Goal: Navigation & Orientation: Find specific page/section

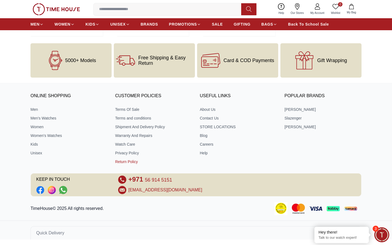
click at [132, 159] on link "Return Policy" at bounding box center [153, 161] width 77 height 5
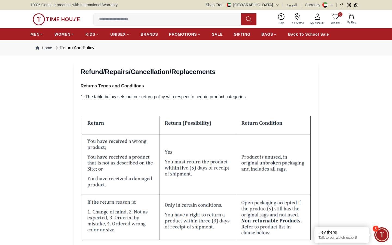
click at [276, 7] on button "Shop From [GEOGRAPHIC_DATA]" at bounding box center [242, 4] width 73 height 5
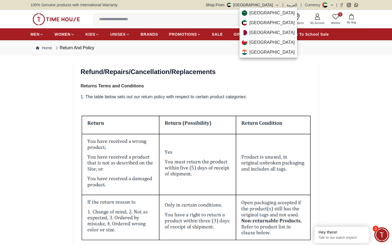
click at [355, 92] on div at bounding box center [196, 122] width 392 height 245
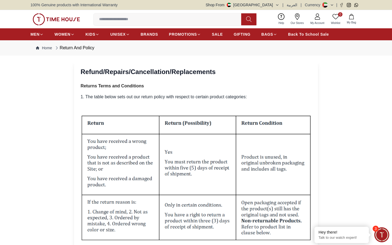
click at [279, 4] on icon "button" at bounding box center [277, 5] width 4 height 4
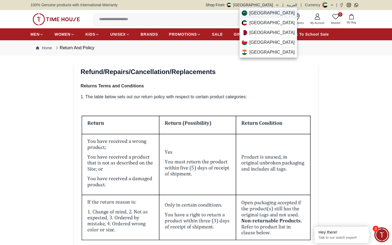
click at [259, 14] on span "[GEOGRAPHIC_DATA]" at bounding box center [271, 13] width 45 height 7
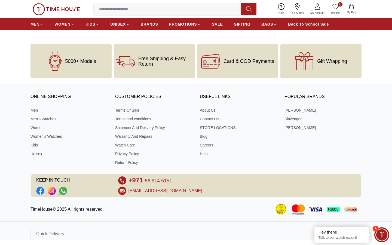
scroll to position [1858, 0]
click at [135, 135] on link "Warranty And Repairs" at bounding box center [153, 136] width 77 height 5
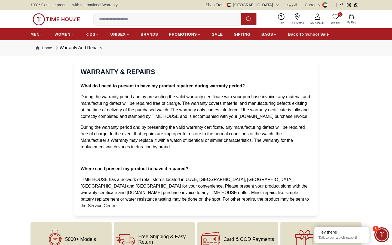
click at [274, 3] on button "Shop From [GEOGRAPHIC_DATA]" at bounding box center [242, 4] width 73 height 5
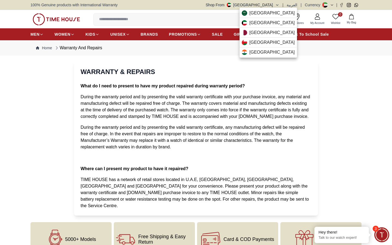
click at [298, 55] on div at bounding box center [196, 122] width 392 height 245
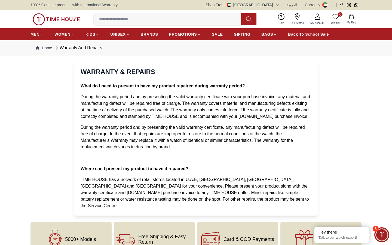
click at [388, 146] on section "WARRANTY & REPAIRS What do I need to present to have my product repaired during…" at bounding box center [196, 138] width 392 height 154
click at [106, 97] on span "During the warranty period and by presenting the valid warranty certificate wit…" at bounding box center [195, 106] width 229 height 24
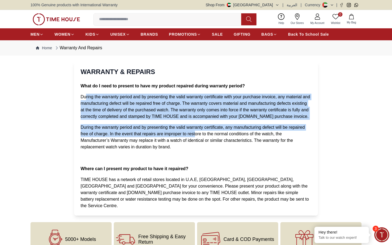
drag, startPoint x: 86, startPoint y: 96, endPoint x: 196, endPoint y: 136, distance: 116.7
click at [196, 136] on ol "What do I need to present to have my product repaired during warranty period? D…" at bounding box center [196, 146] width 231 height 126
click at [216, 145] on p "During the warranty period and by presenting the valid warranty certificate, an…" at bounding box center [196, 137] width 231 height 26
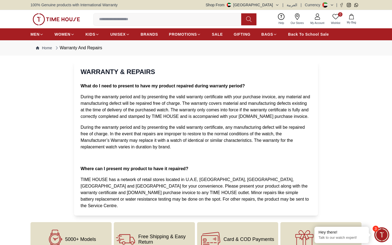
click at [272, 4] on button "Shop From [GEOGRAPHIC_DATA]" at bounding box center [242, 4] width 73 height 5
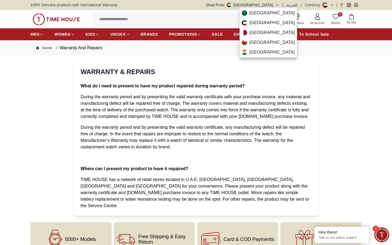
click at [357, 118] on div at bounding box center [196, 122] width 392 height 245
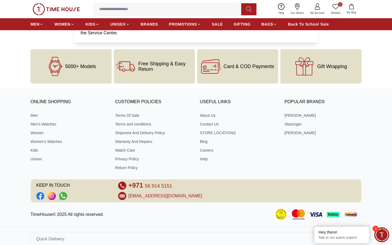
scroll to position [172, 0]
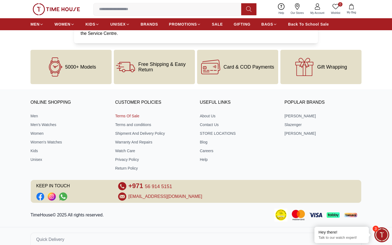
click at [125, 113] on link "Terms Of Sale" at bounding box center [153, 115] width 77 height 5
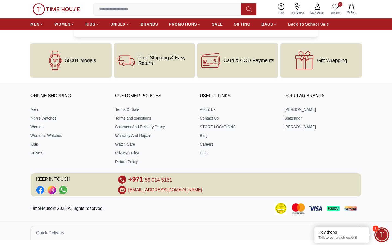
scroll to position [512, 0]
click at [214, 109] on link "About Us" at bounding box center [238, 109] width 77 height 5
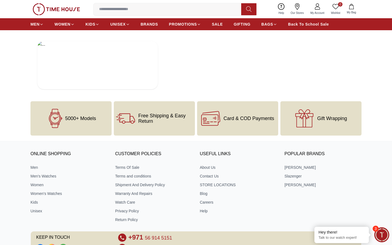
scroll to position [1025, 0]
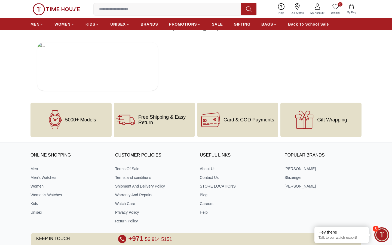
click at [219, 96] on img at bounding box center [222, 96] width 163 height 0
click at [391, 238] on div "ONLINE SHOPPING Men Men's Watches Women Women's Watches Kids Unisex CUSTOMER PO…" at bounding box center [196, 202] width 392 height 108
click at [354, 96] on div at bounding box center [195, 66] width 331 height 59
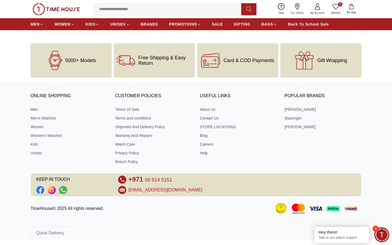
scroll to position [1131, 0]
click at [135, 152] on link "Privacy Policy" at bounding box center [153, 152] width 77 height 5
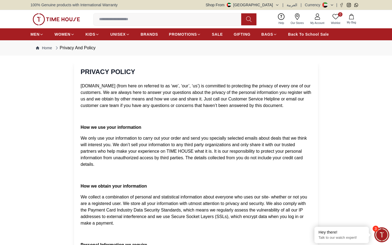
click at [185, 117] on p at bounding box center [196, 116] width 231 height 7
click at [270, 34] on span "BAGS" at bounding box center [267, 34] width 12 height 5
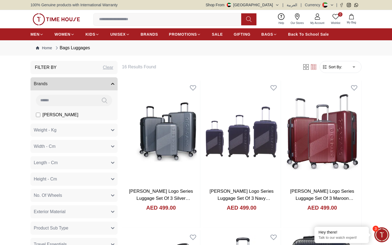
click at [58, 131] on button "Weight - Kg" at bounding box center [73, 129] width 87 height 13
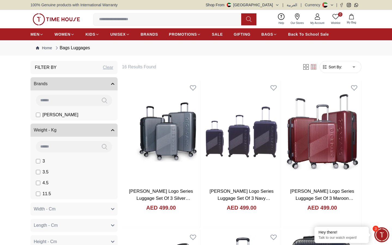
click at [58, 131] on button "Weight - Kg" at bounding box center [73, 129] width 87 height 13
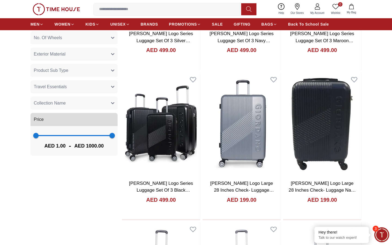
scroll to position [160, 0]
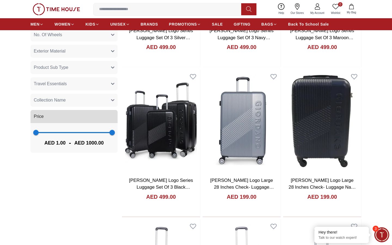
click at [71, 133] on span at bounding box center [74, 132] width 76 height 1
click at [50, 135] on span "461 1000" at bounding box center [74, 132] width 76 height 8
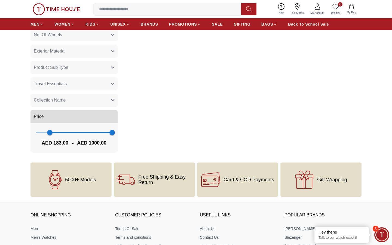
click at [43, 133] on span "183 1000" at bounding box center [74, 132] width 76 height 8
click at [43, 133] on span "94" at bounding box center [42, 132] width 5 height 5
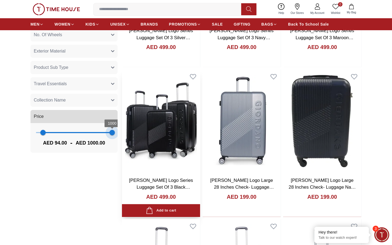
drag, startPoint x: 115, startPoint y: 131, endPoint x: 125, endPoint y: 132, distance: 10.2
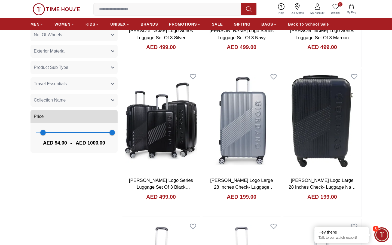
click at [36, 133] on span "94 1000" at bounding box center [74, 132] width 76 height 8
type input "*"
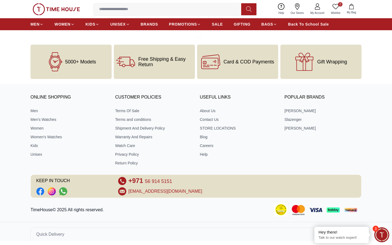
scroll to position [936, 0]
click at [381, 234] on span "Minimize live chat window" at bounding box center [382, 235] width 20 height 20
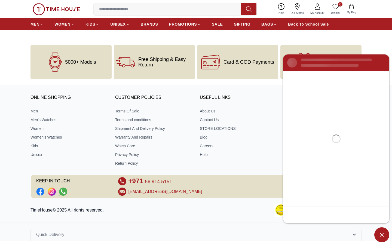
scroll to position [0, 0]
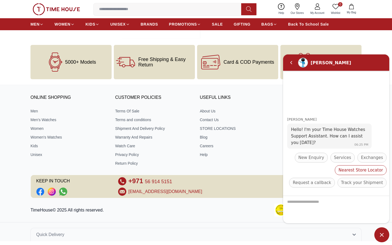
click at [335, 174] on div "Nearest Store Locator" at bounding box center [361, 170] width 52 height 10
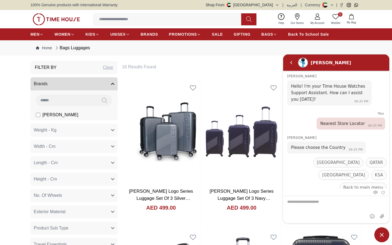
click at [277, 6] on icon "button" at bounding box center [277, 5] width 4 height 4
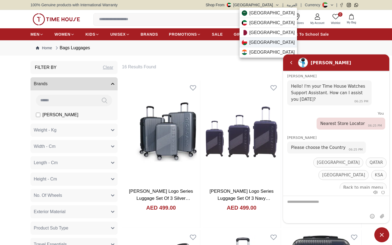
click at [264, 42] on div "[GEOGRAPHIC_DATA]" at bounding box center [267, 43] width 57 height 10
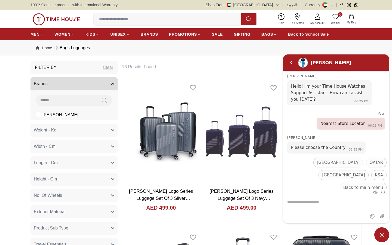
click at [55, 21] on img at bounding box center [56, 19] width 47 height 12
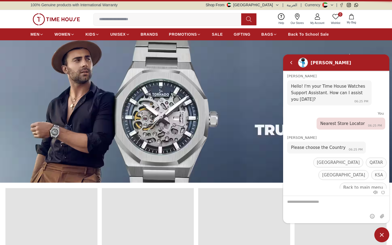
click at [381, 233] on span "Minimize live chat window" at bounding box center [381, 234] width 15 height 15
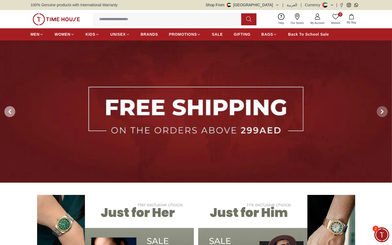
click at [13, 112] on span at bounding box center [9, 111] width 11 height 11
click at [385, 112] on span at bounding box center [381, 111] width 11 height 11
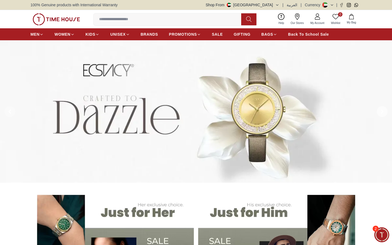
click at [385, 112] on span at bounding box center [381, 111] width 11 height 11
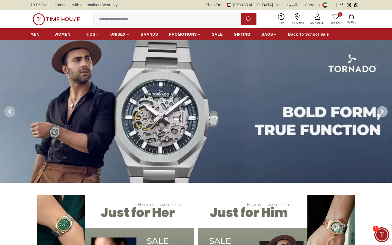
click at [385, 112] on span at bounding box center [381, 111] width 11 height 11
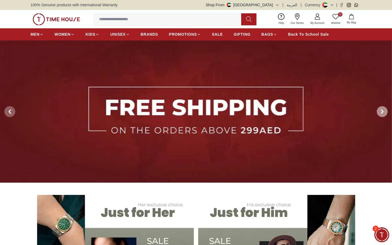
click at [385, 112] on span at bounding box center [381, 111] width 11 height 11
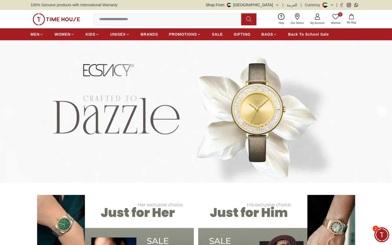
click at [385, 112] on span at bounding box center [381, 111] width 11 height 11
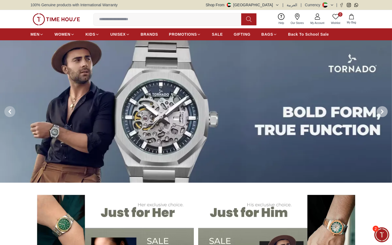
click at [385, 112] on span at bounding box center [381, 111] width 11 height 11
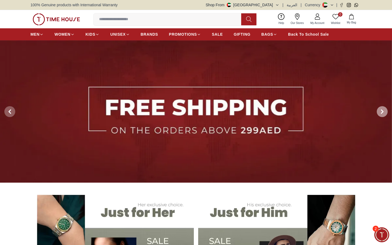
click at [385, 112] on span at bounding box center [381, 111] width 11 height 11
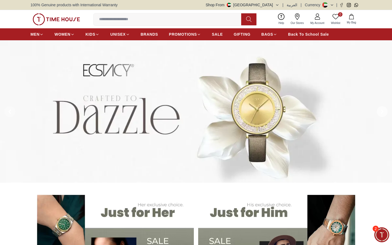
click at [385, 112] on span at bounding box center [381, 111] width 11 height 11
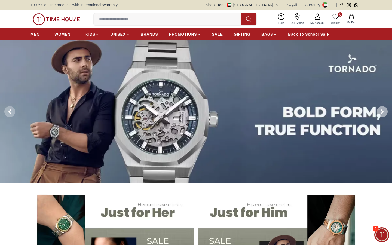
click at [385, 112] on span at bounding box center [381, 111] width 11 height 11
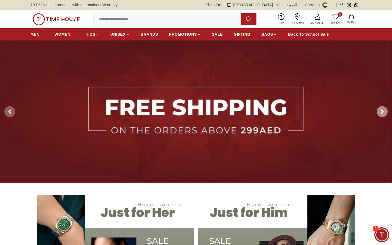
click at [385, 112] on span at bounding box center [381, 111] width 11 height 11
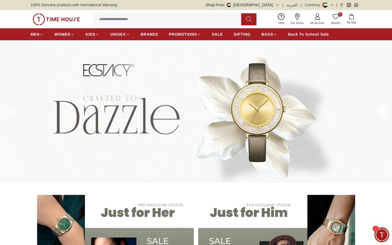
click at [382, 109] on icon at bounding box center [382, 111] width 4 height 4
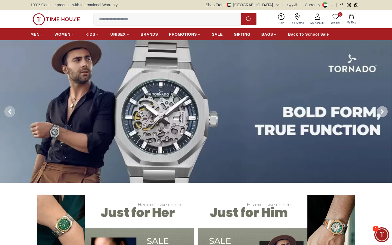
click at [382, 109] on icon at bounding box center [382, 111] width 4 height 4
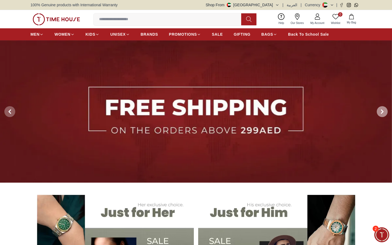
click at [382, 109] on icon at bounding box center [382, 111] width 4 height 4
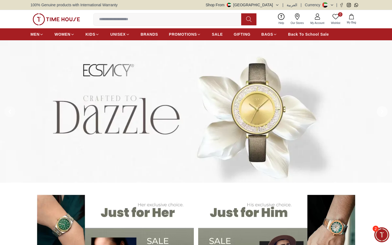
click at [382, 109] on icon at bounding box center [382, 111] width 4 height 4
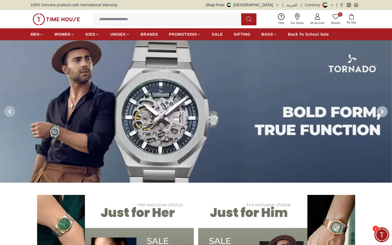
click at [382, 109] on icon at bounding box center [382, 111] width 4 height 4
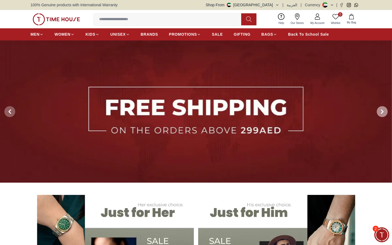
click at [382, 109] on icon at bounding box center [382, 111] width 4 height 4
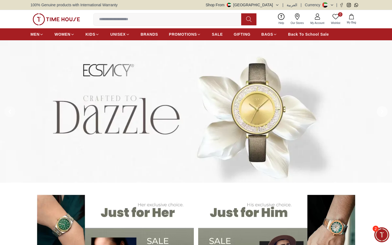
click at [382, 109] on icon at bounding box center [382, 111] width 4 height 4
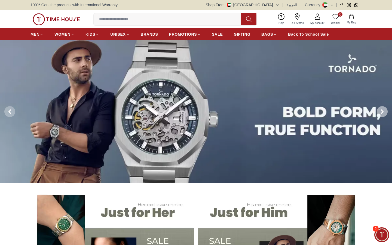
click at [382, 109] on icon at bounding box center [382, 111] width 4 height 4
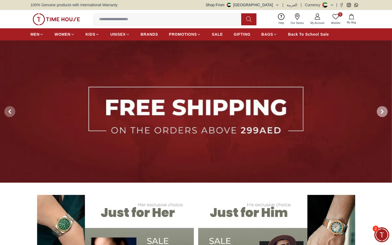
click at [382, 109] on icon at bounding box center [382, 111] width 4 height 4
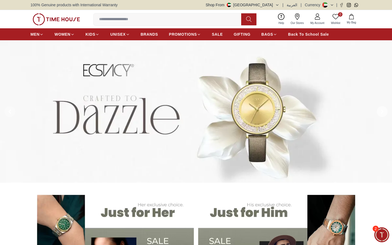
click at [382, 109] on icon at bounding box center [382, 111] width 4 height 4
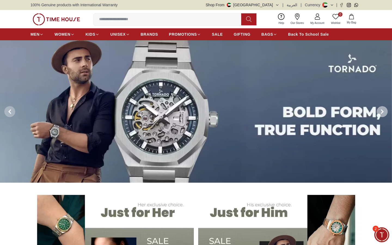
click at [380, 114] on span at bounding box center [381, 111] width 11 height 11
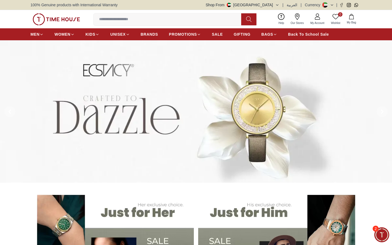
click at [16, 108] on button at bounding box center [10, 111] width 20 height 142
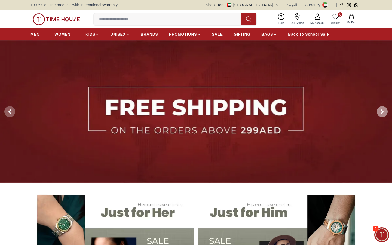
click at [383, 112] on icon at bounding box center [382, 111] width 4 height 4
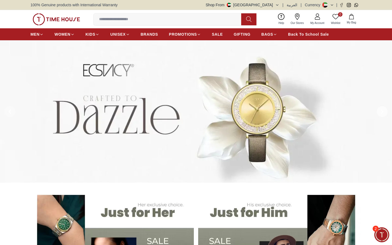
click at [383, 112] on icon at bounding box center [382, 111] width 4 height 4
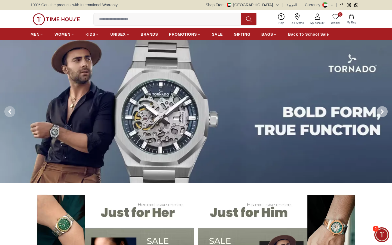
click at [383, 112] on icon at bounding box center [382, 111] width 4 height 4
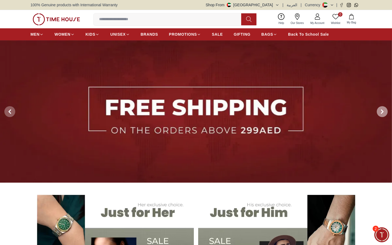
click at [383, 112] on icon at bounding box center [382, 111] width 4 height 4
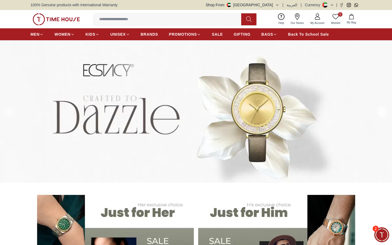
click at [383, 112] on icon at bounding box center [382, 111] width 4 height 4
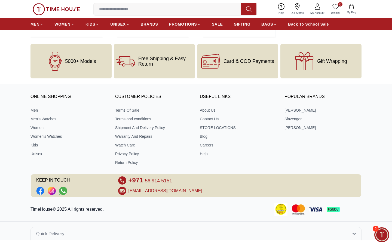
scroll to position [1858, 0]
click at [224, 129] on link "STORE LOCATIONS" at bounding box center [238, 127] width 77 height 5
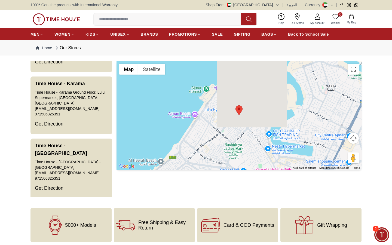
scroll to position [1113, 0]
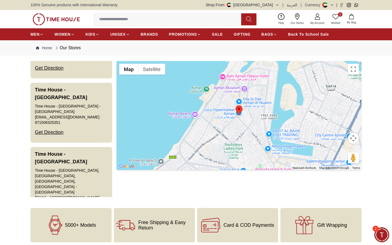
click at [376, 239] on span "Minimize live chat window" at bounding box center [382, 235] width 20 height 20
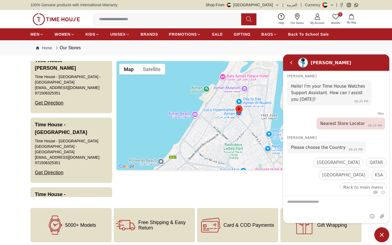
scroll to position [0, 0]
click at [317, 164] on span "[GEOGRAPHIC_DATA]" at bounding box center [338, 162] width 43 height 7
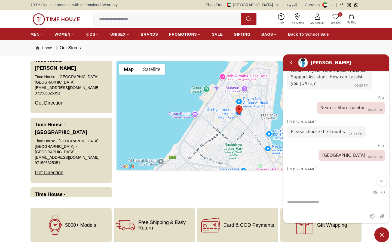
scroll to position [65, 0]
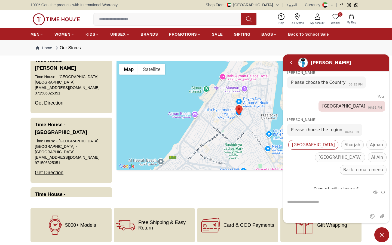
click at [302, 145] on span "Dubai" at bounding box center [313, 144] width 43 height 7
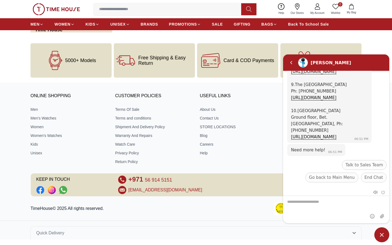
scroll to position [165, 0]
click at [383, 236] on span "Minimize live chat window" at bounding box center [381, 234] width 15 height 15
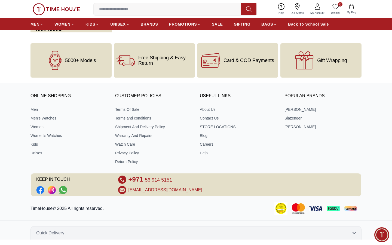
click at [67, 237] on button "Quick Delivery" at bounding box center [195, 232] width 331 height 13
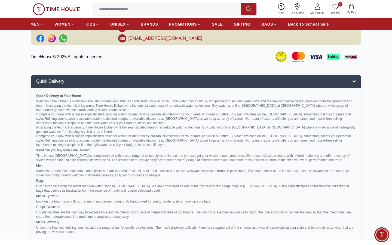
scroll to position [316, 0]
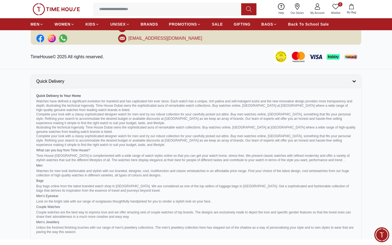
click at [352, 83] on button "Quick Delivery" at bounding box center [195, 81] width 331 height 13
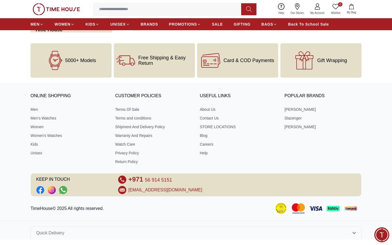
scroll to position [165, 0]
click at [179, 238] on button "Quick Delivery" at bounding box center [195, 232] width 331 height 13
click at [355, 230] on button "Quick Delivery" at bounding box center [195, 232] width 331 height 13
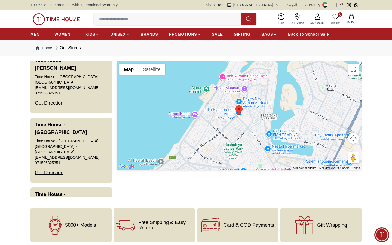
scroll to position [0, 0]
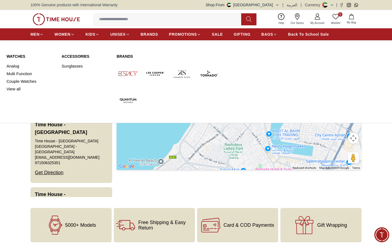
click at [127, 77] on img at bounding box center [128, 73] width 23 height 23
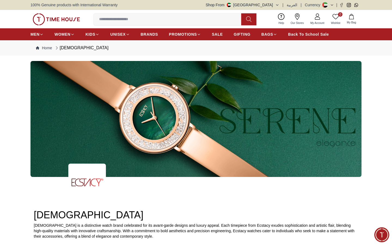
click at [386, 63] on div at bounding box center [196, 119] width 392 height 116
click at [314, 16] on icon at bounding box center [317, 16] width 7 height 7
